Goal: Navigation & Orientation: Go to known website

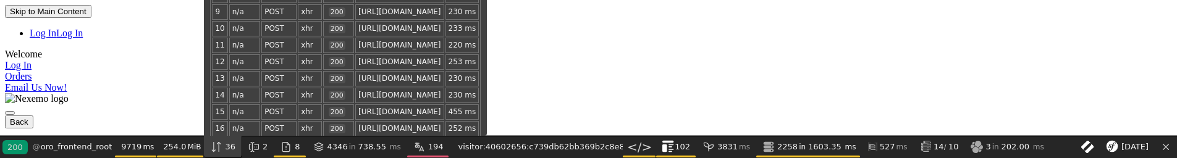
scroll to position [337, 0]
